Goal: Register for event/course

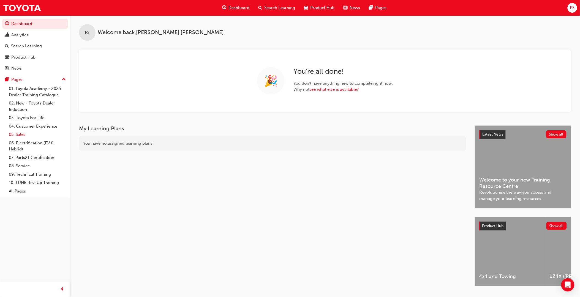
click at [21, 136] on link "05. Sales" at bounding box center [37, 135] width 61 height 9
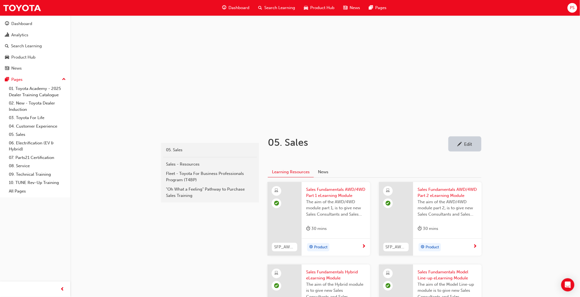
click at [441, 220] on div "The aim of the AWD/4WD module part 2, is to give new Sales Consultants and Sale…" at bounding box center [448, 210] width 60 height 22
click at [211, 182] on div "Fleet - Toyota For Business Professionals Program (T4BP)" at bounding box center [210, 177] width 88 height 12
click at [199, 194] on div ""Oh What a Feeling" Pathway to Purchase Sales Training" at bounding box center [210, 192] width 88 height 12
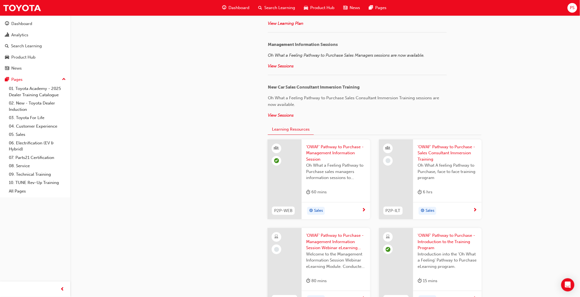
click at [446, 180] on span "Oh What A feeling Pathway to Purchase, face to face training program" at bounding box center [448, 171] width 60 height 19
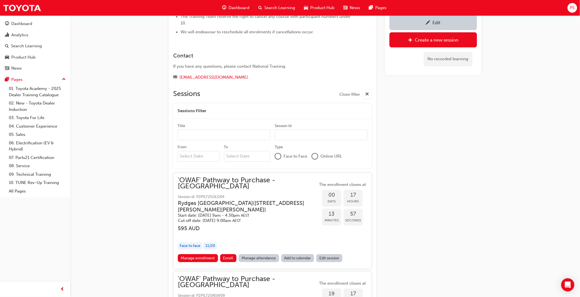
scroll to position [428, 0]
click at [224, 194] on span "Session id: P2PILT25QLD04" at bounding box center [248, 197] width 140 height 6
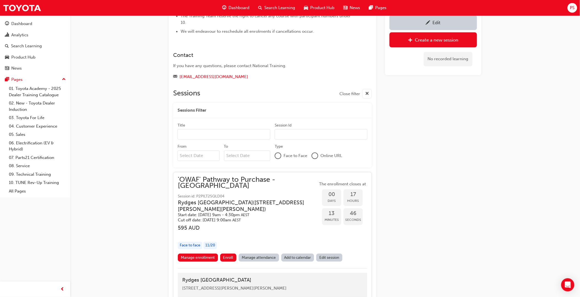
drag, startPoint x: 225, startPoint y: 185, endPoint x: 205, endPoint y: 184, distance: 19.3
click at [205, 194] on span "Session id: P2PILT25QLD04" at bounding box center [248, 197] width 140 height 6
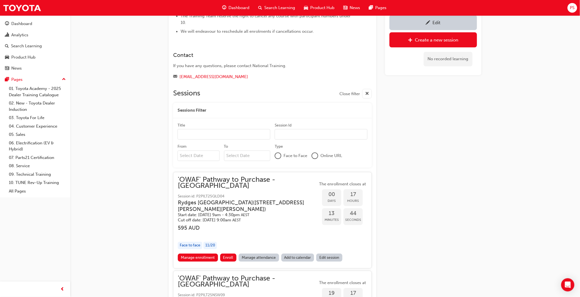
drag, startPoint x: 197, startPoint y: 185, endPoint x: 211, endPoint y: 185, distance: 13.2
click at [211, 194] on span "Session id: P2PILT25QLD04" at bounding box center [248, 197] width 140 height 6
